Goal: Task Accomplishment & Management: Complete application form

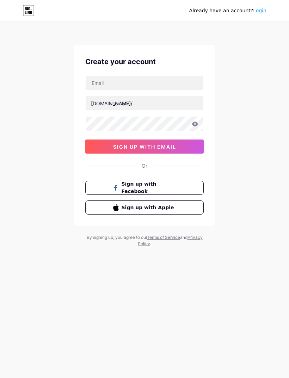
type input "V"
type input "[EMAIL_ADDRESS][DOMAIN_NAME]"
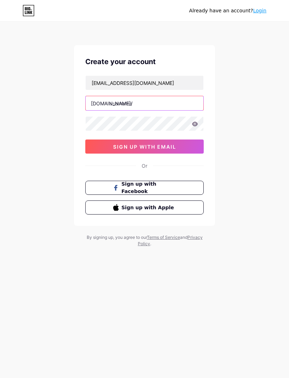
click at [197, 103] on input "text" at bounding box center [145, 103] width 118 height 14
type input "brownwyn"
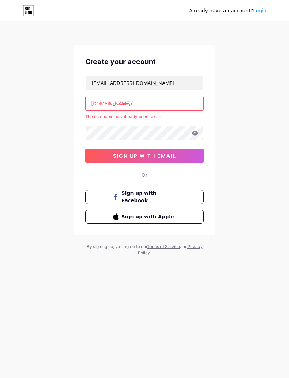
click at [189, 155] on button "sign up with email" at bounding box center [144, 156] width 118 height 14
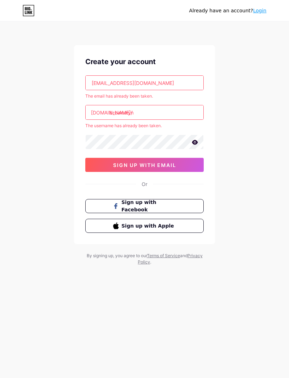
click at [179, 164] on button "sign up with email" at bounding box center [144, 165] width 118 height 14
